Goal: Transaction & Acquisition: Purchase product/service

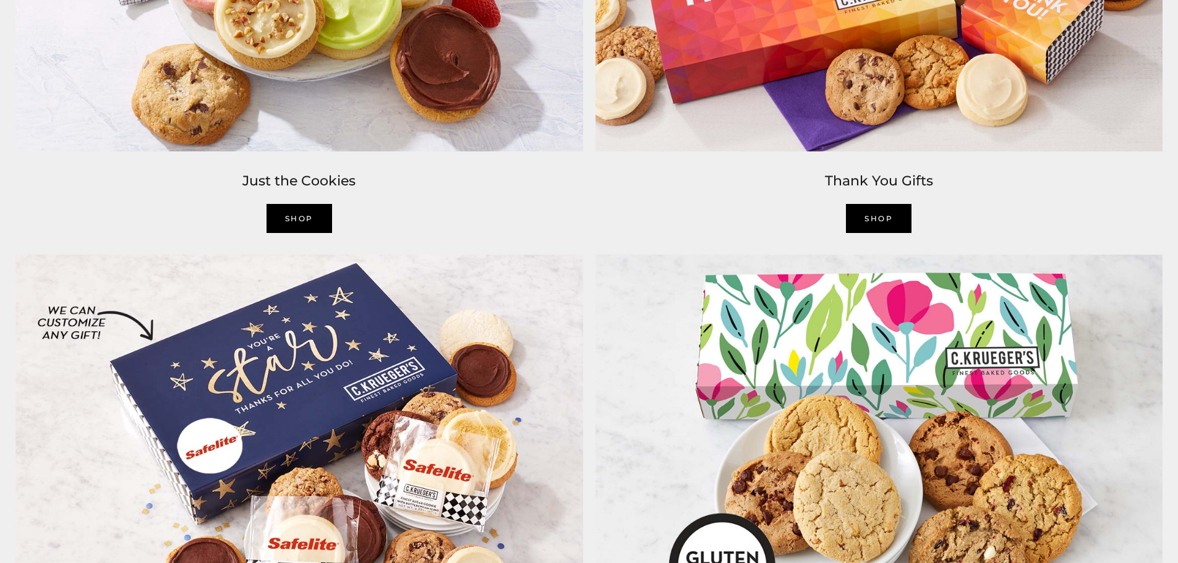
scroll to position [2412, 0]
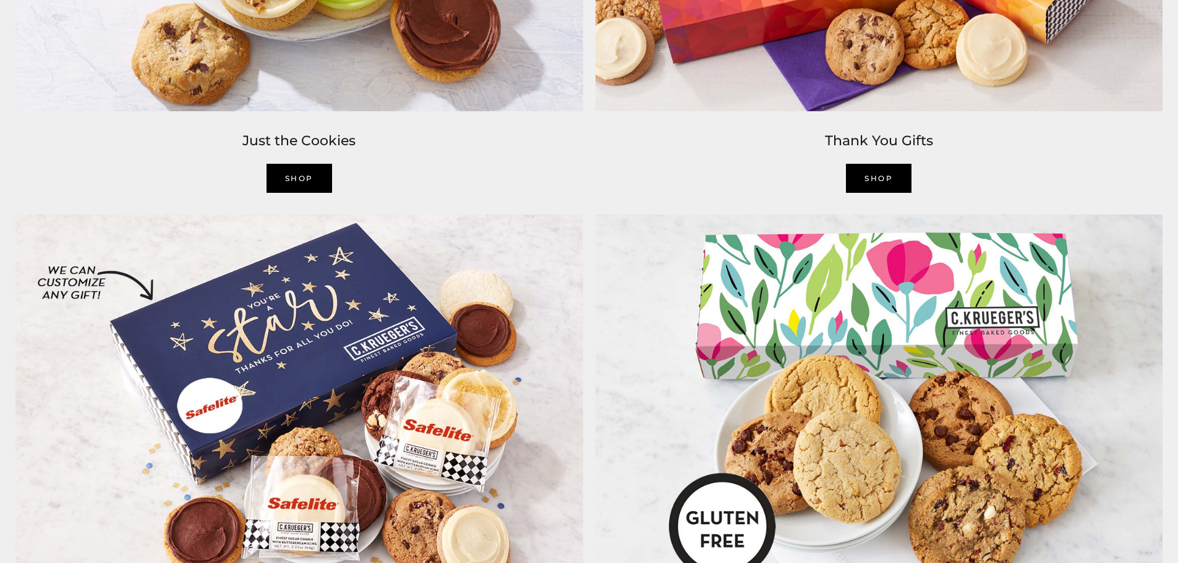
click at [299, 174] on link "SHOP" at bounding box center [300, 178] width 66 height 29
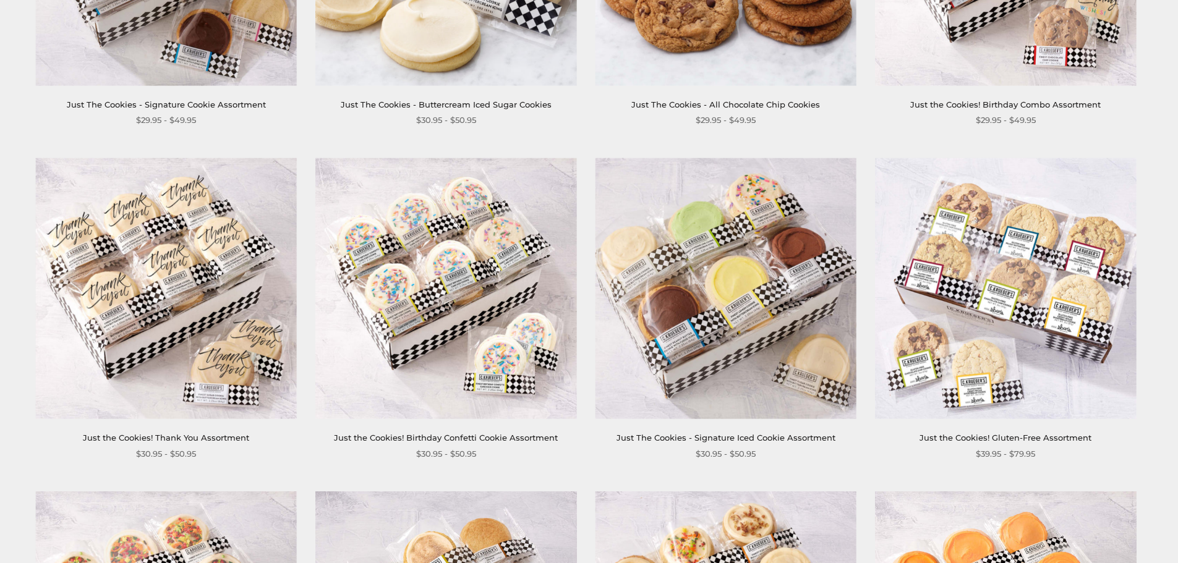
scroll to position [804, 0]
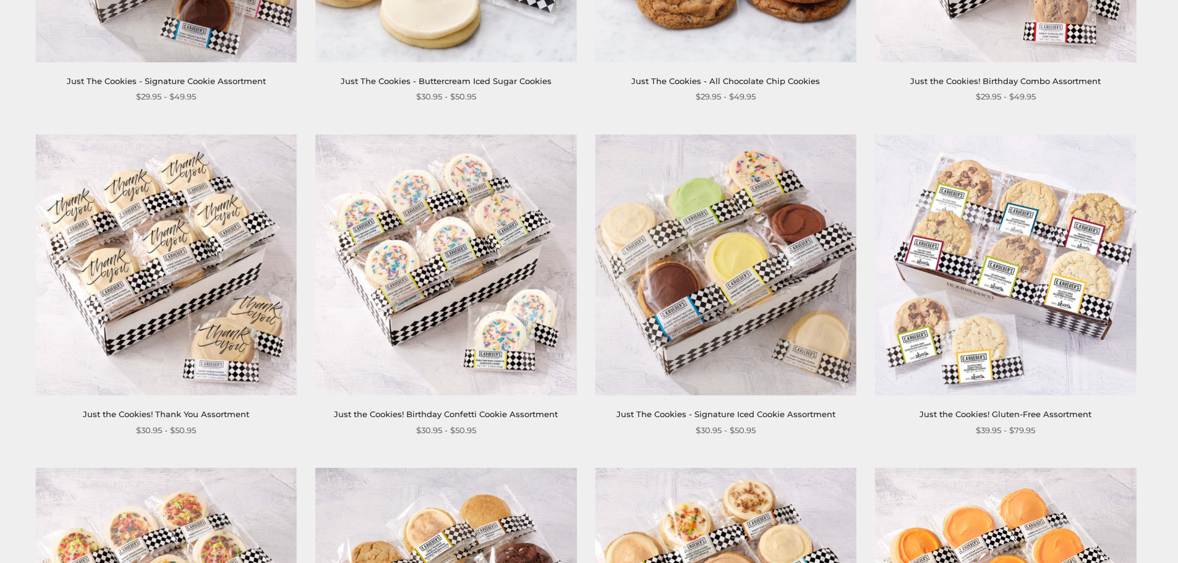
click at [744, 414] on link "Just The Cookies - Signature Iced Cookie Assortment" at bounding box center [726, 414] width 219 height 10
